Goal: Task Accomplishment & Management: Check status

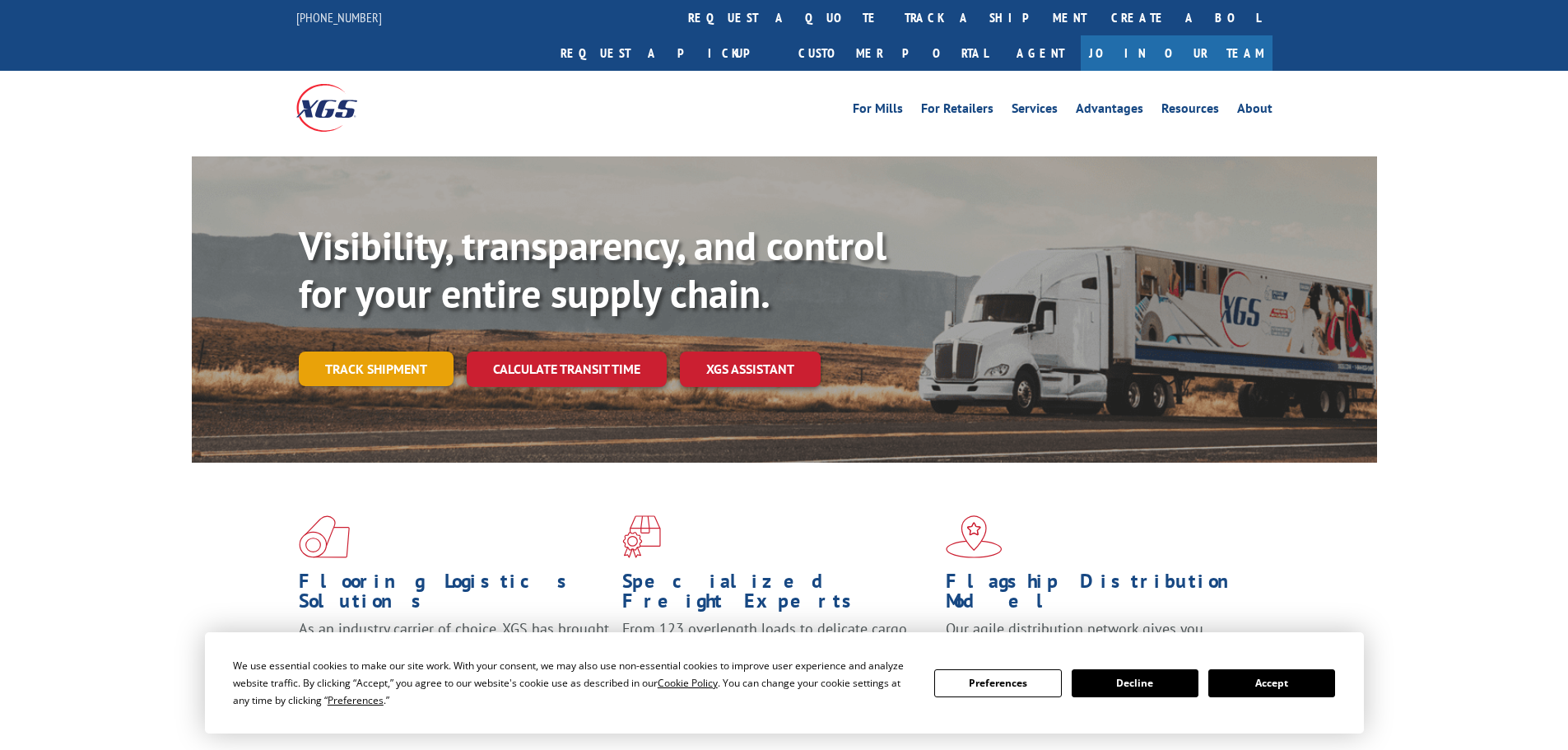
click at [323, 351] on link "Track shipment" at bounding box center [376, 368] width 155 height 35
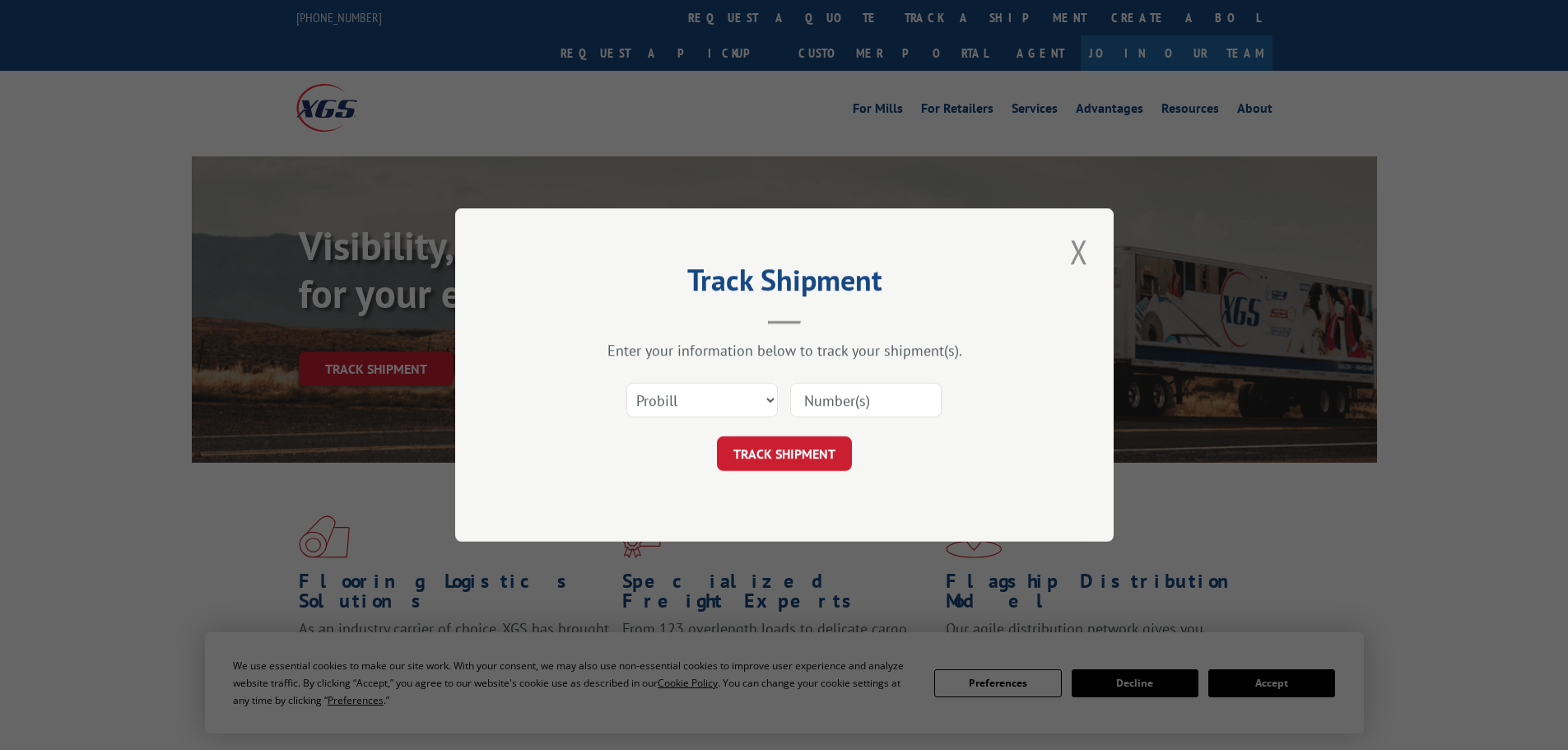
click at [859, 396] on input at bounding box center [866, 400] width 151 height 35
paste input "17514460"
type input "17514460"
click at [789, 441] on button "TRACK SHIPMENT" at bounding box center [784, 454] width 135 height 35
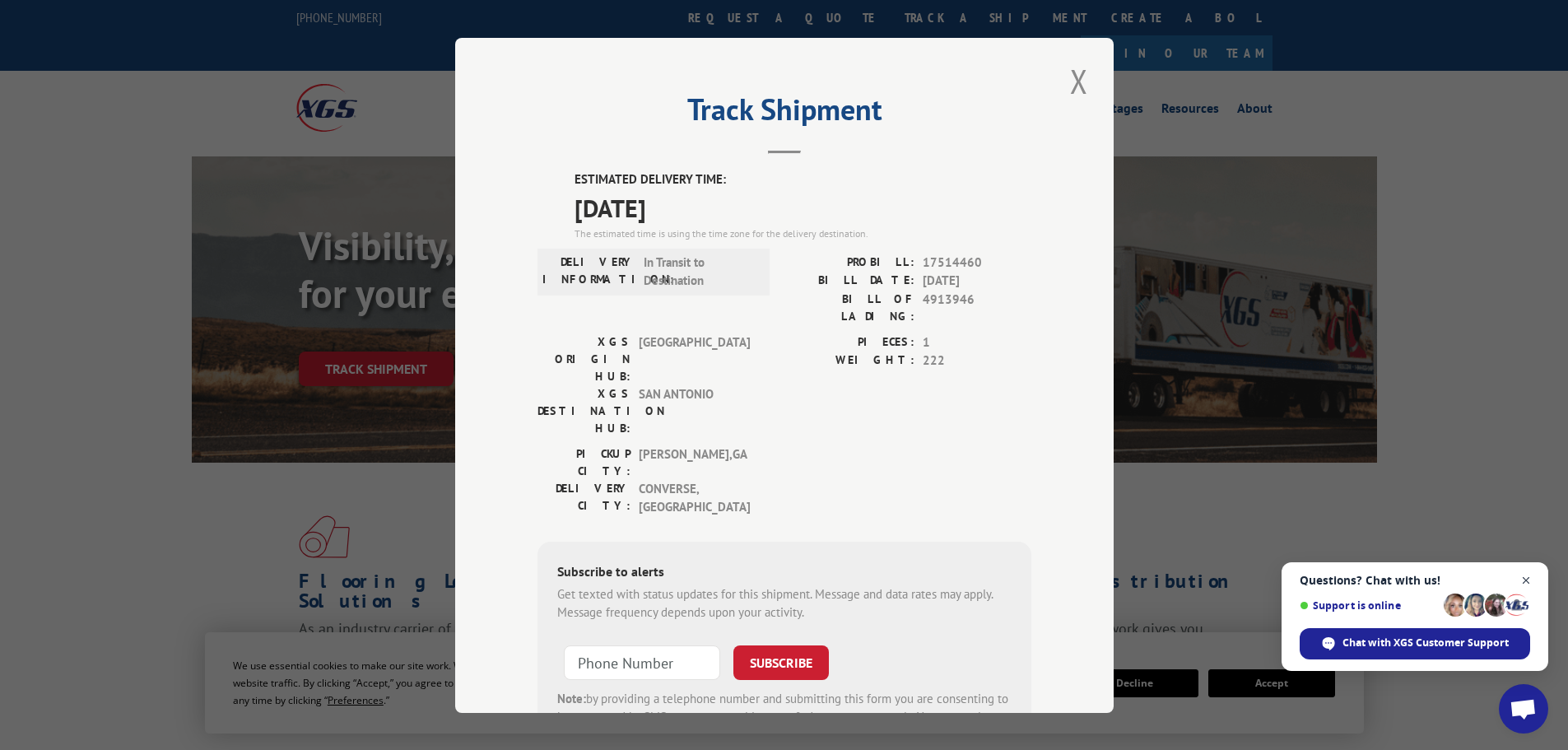
click at [1534, 575] on span "Open chat" at bounding box center [1526, 581] width 21 height 21
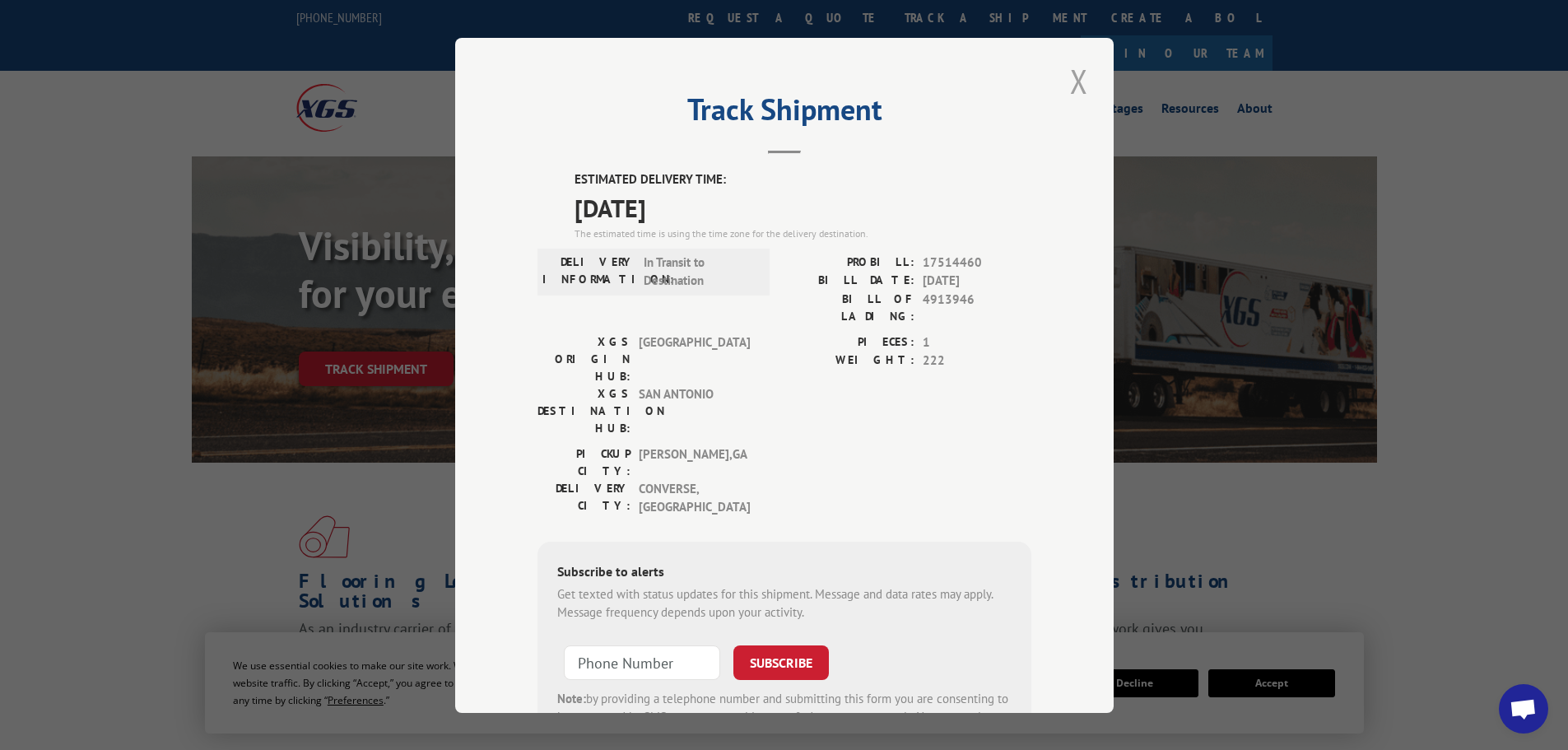
click at [1080, 88] on button "Close modal" at bounding box center [1079, 81] width 28 height 45
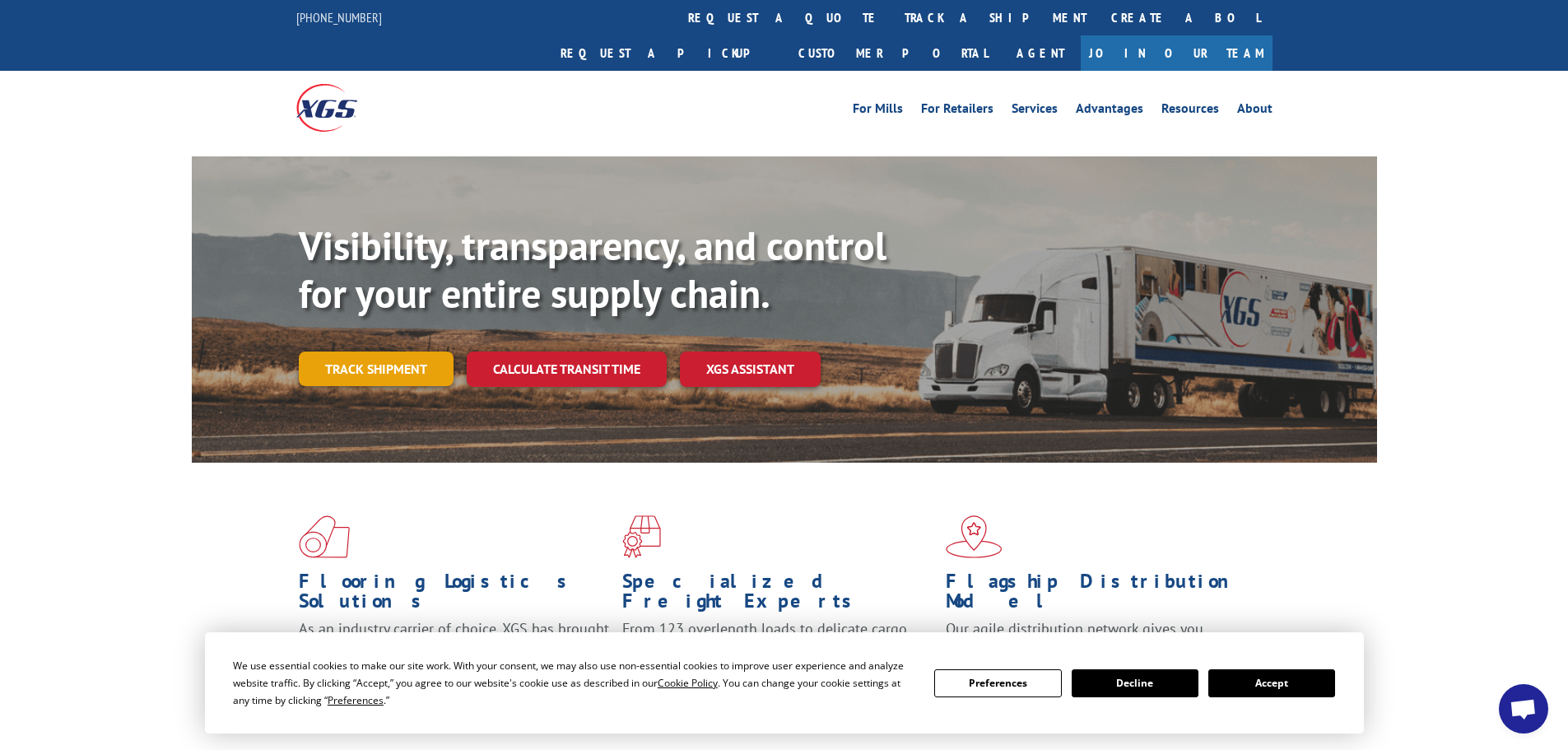
click at [403, 351] on link "Track shipment" at bounding box center [376, 368] width 155 height 35
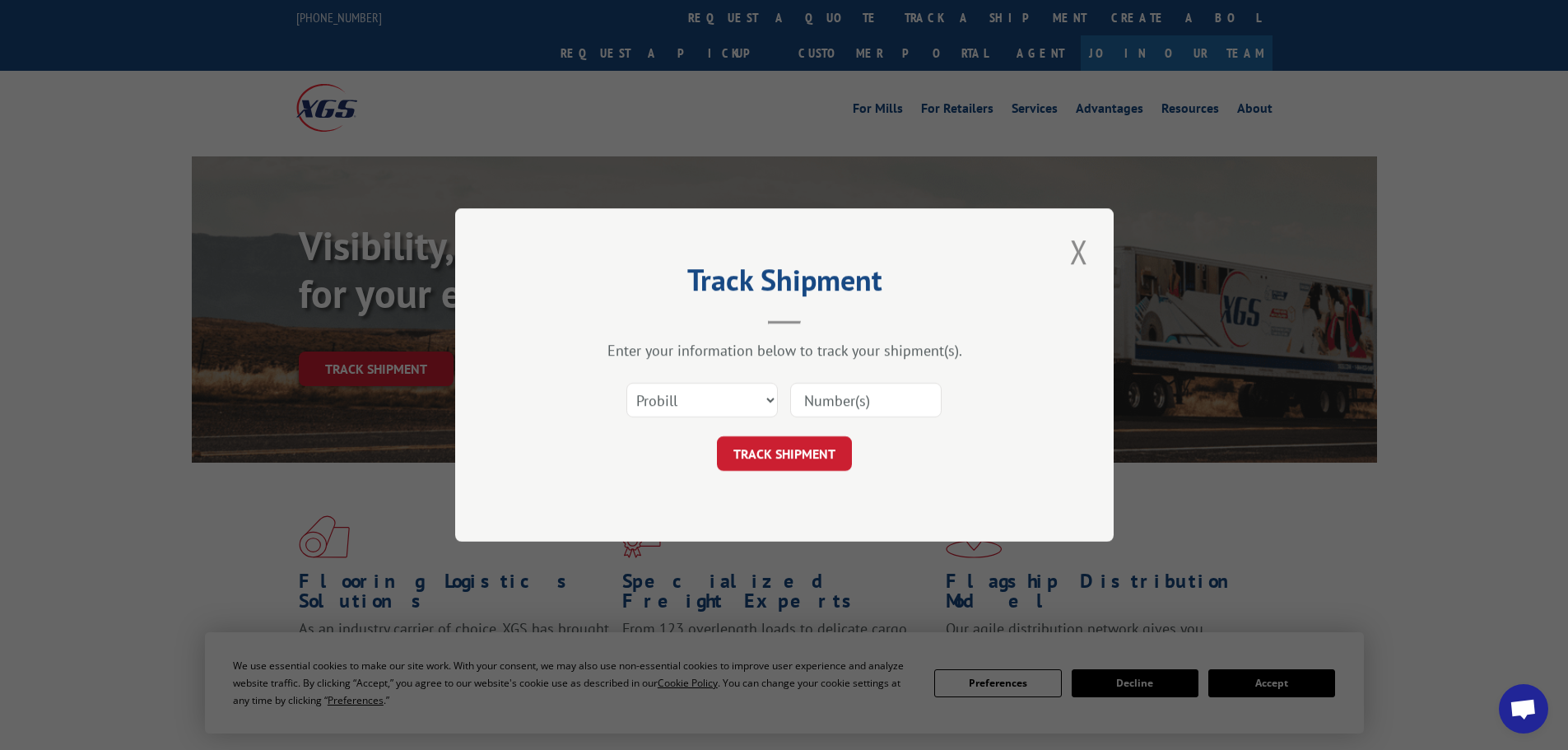
click at [847, 404] on input at bounding box center [866, 400] width 151 height 35
paste input "17256993"
type input "17256993"
click at [771, 466] on button "TRACK SHIPMENT" at bounding box center [784, 454] width 135 height 35
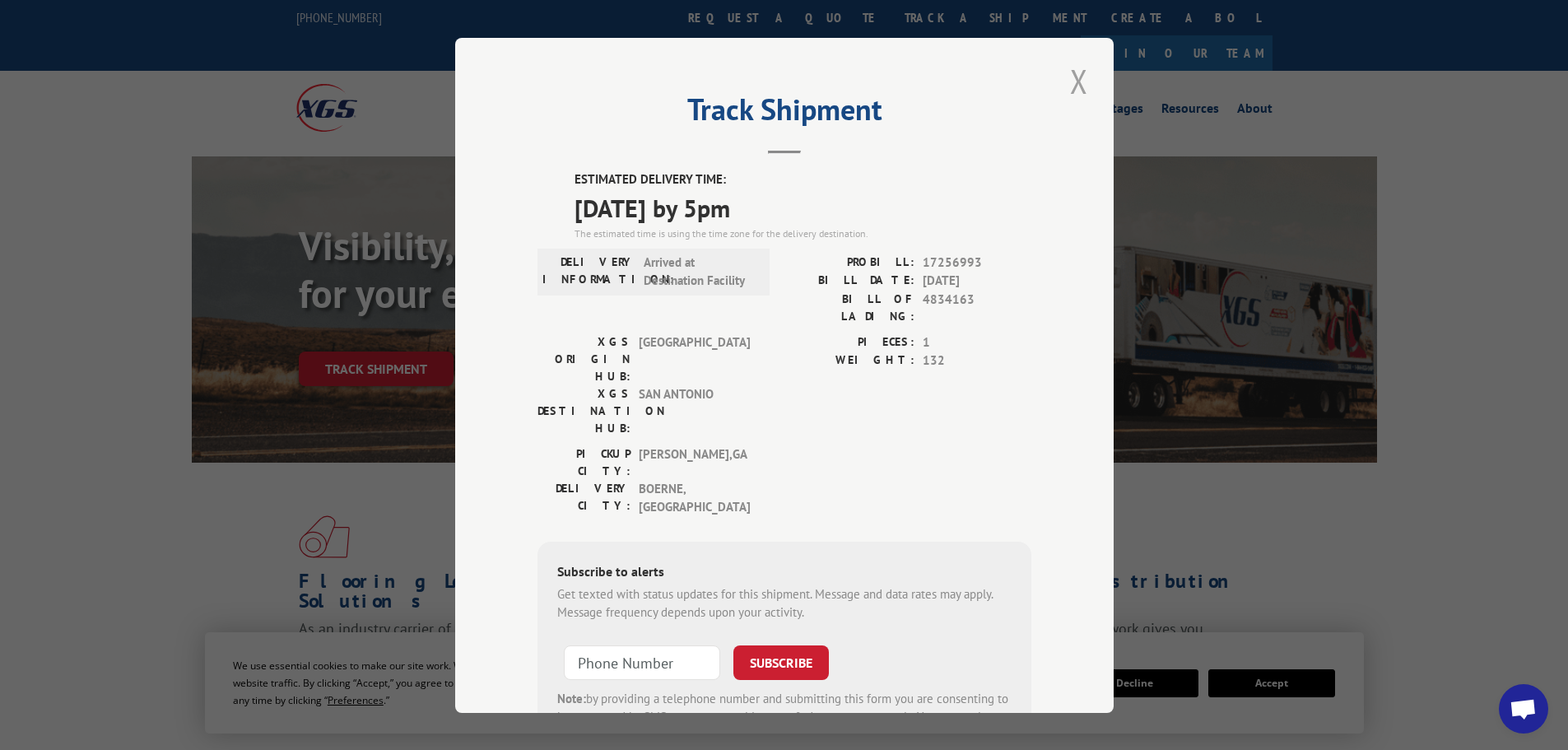
click at [1066, 93] on button "Close modal" at bounding box center [1079, 81] width 28 height 45
